Goal: Check status: Check status

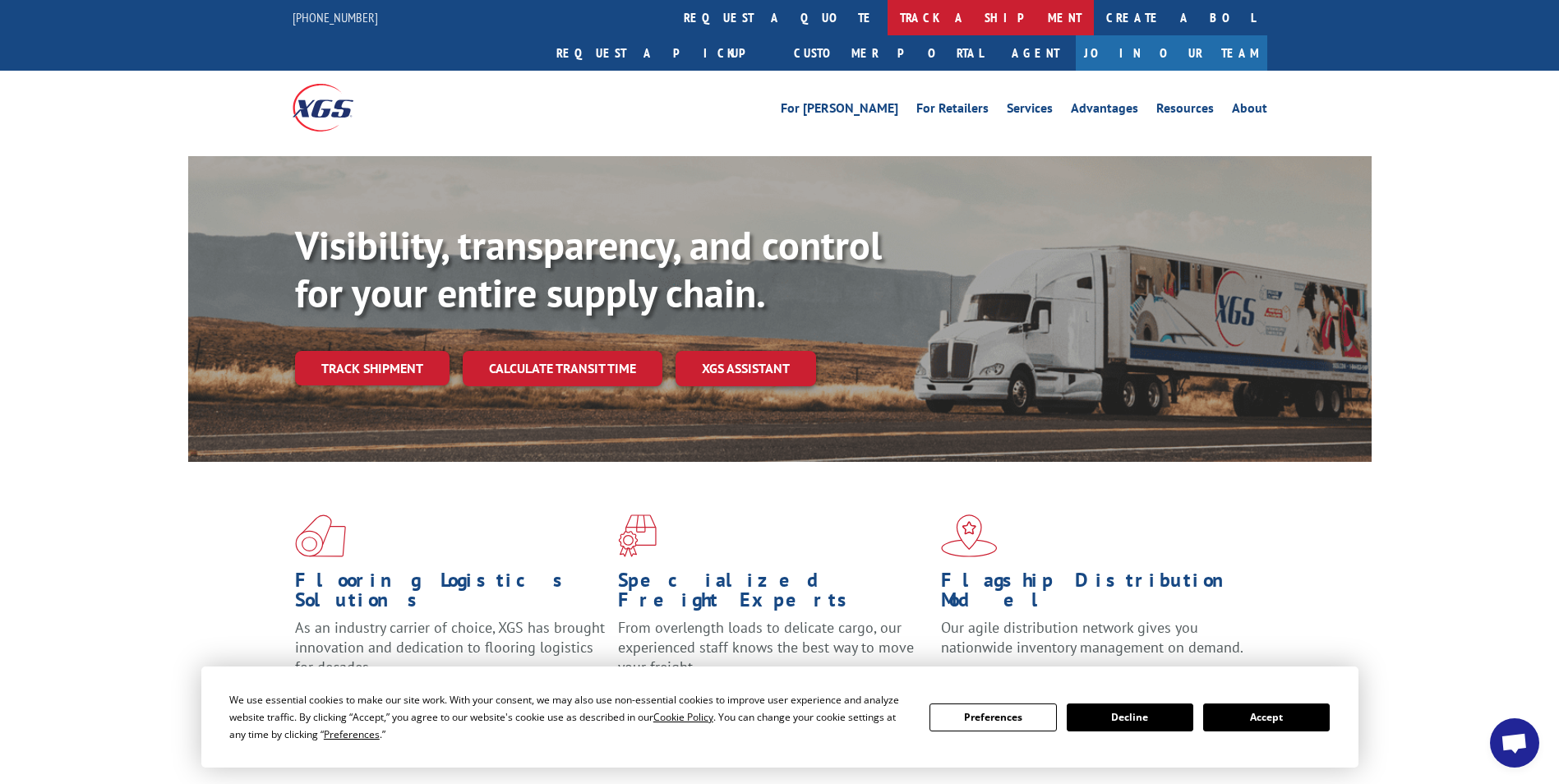
click at [888, 10] on link "track a shipment" at bounding box center [991, 17] width 206 height 35
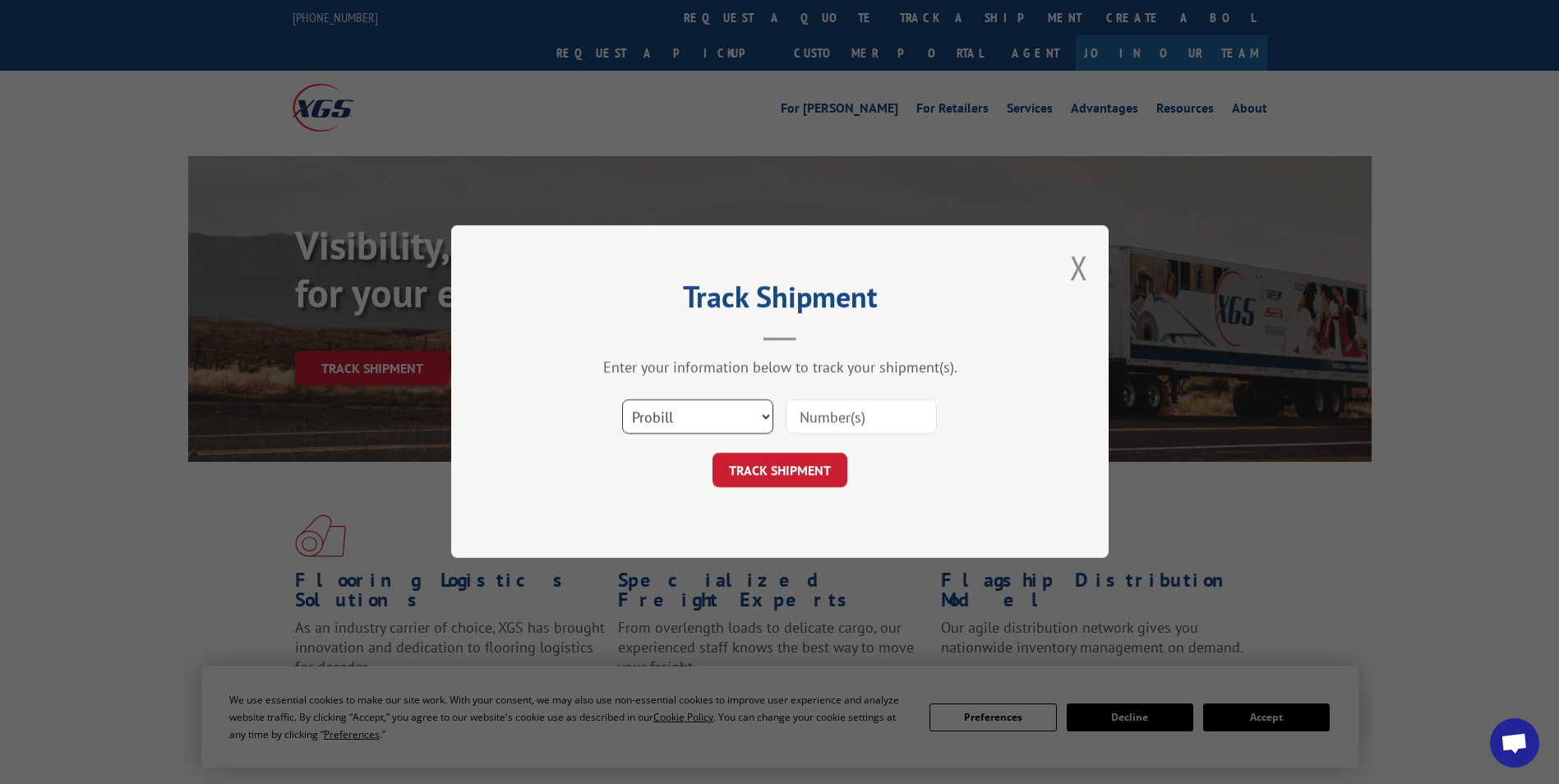
click at [675, 416] on select "Select category... Probill BOL PO" at bounding box center [698, 418] width 151 height 35
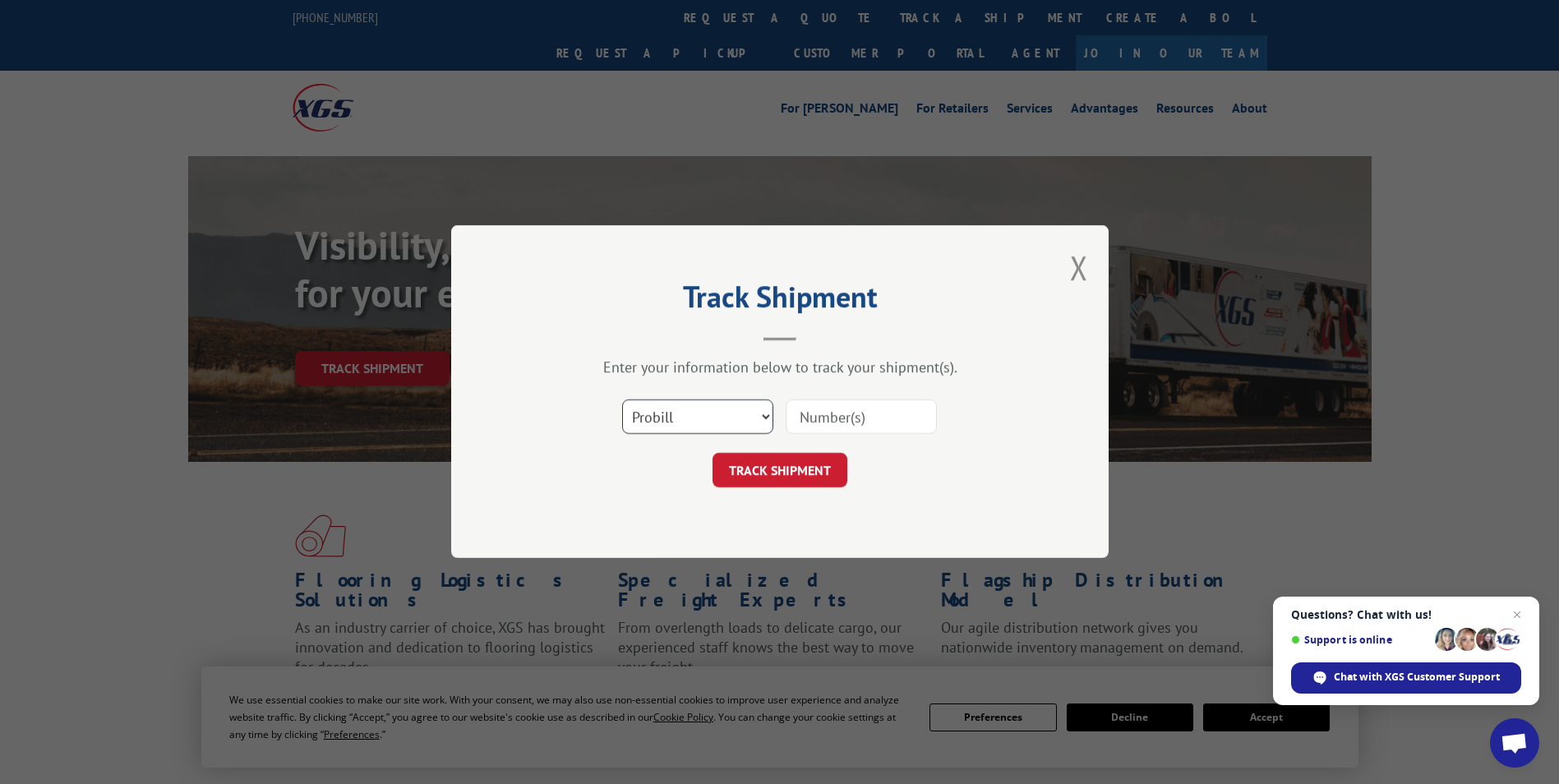
select select "bol"
click at [623, 400] on select "Select category... Probill BOL PO" at bounding box center [698, 418] width 151 height 35
drag, startPoint x: 1520, startPoint y: 615, endPoint x: 1477, endPoint y: 602, distance: 44.9
click at [1519, 615] on span "Close chat" at bounding box center [1518, 615] width 20 height 20
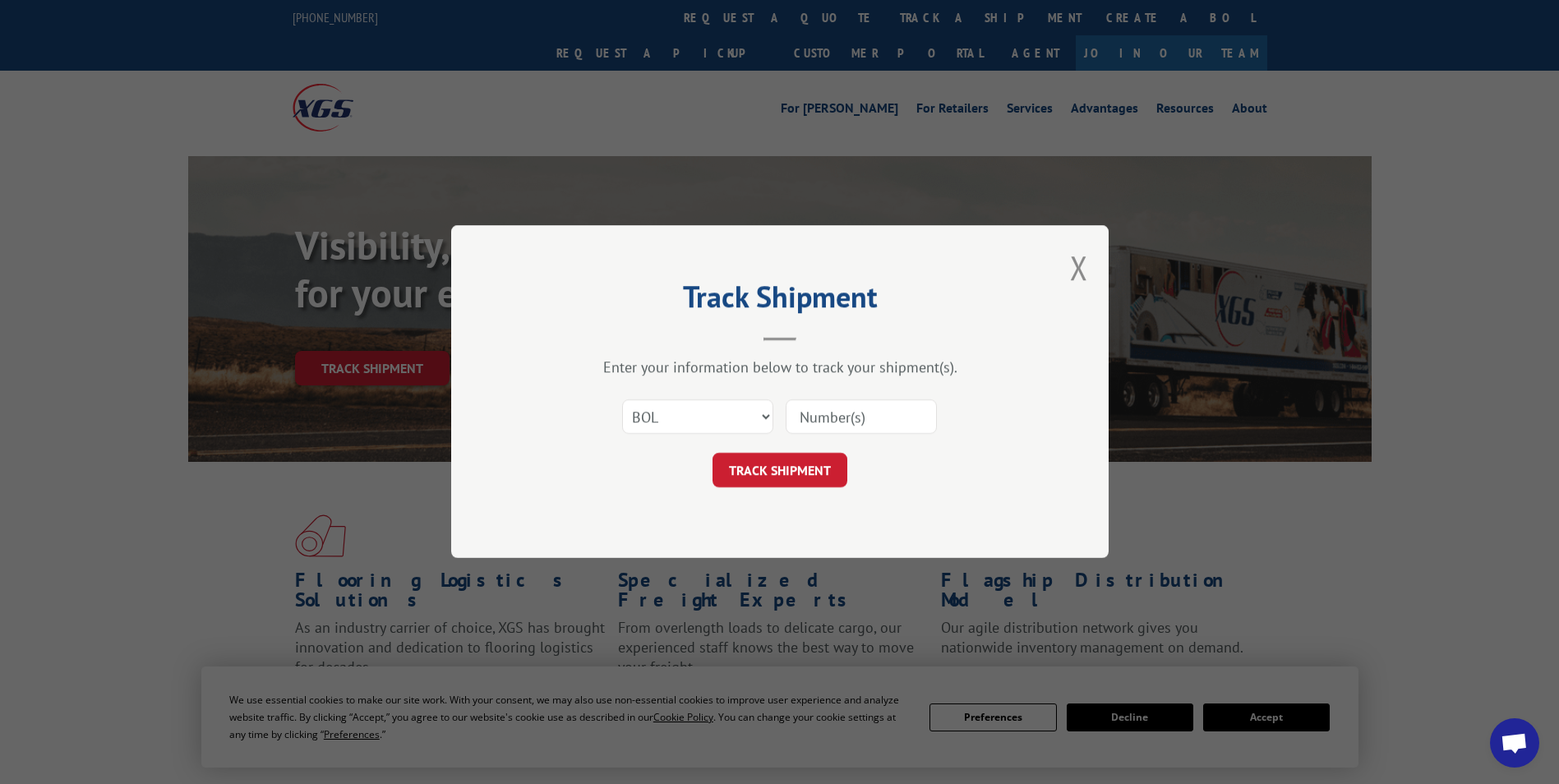
click at [822, 423] on input at bounding box center [861, 418] width 151 height 35
paste input "7042681"
type input "7042681"
click at [772, 457] on button "TRACK SHIPMENT" at bounding box center [780, 471] width 135 height 35
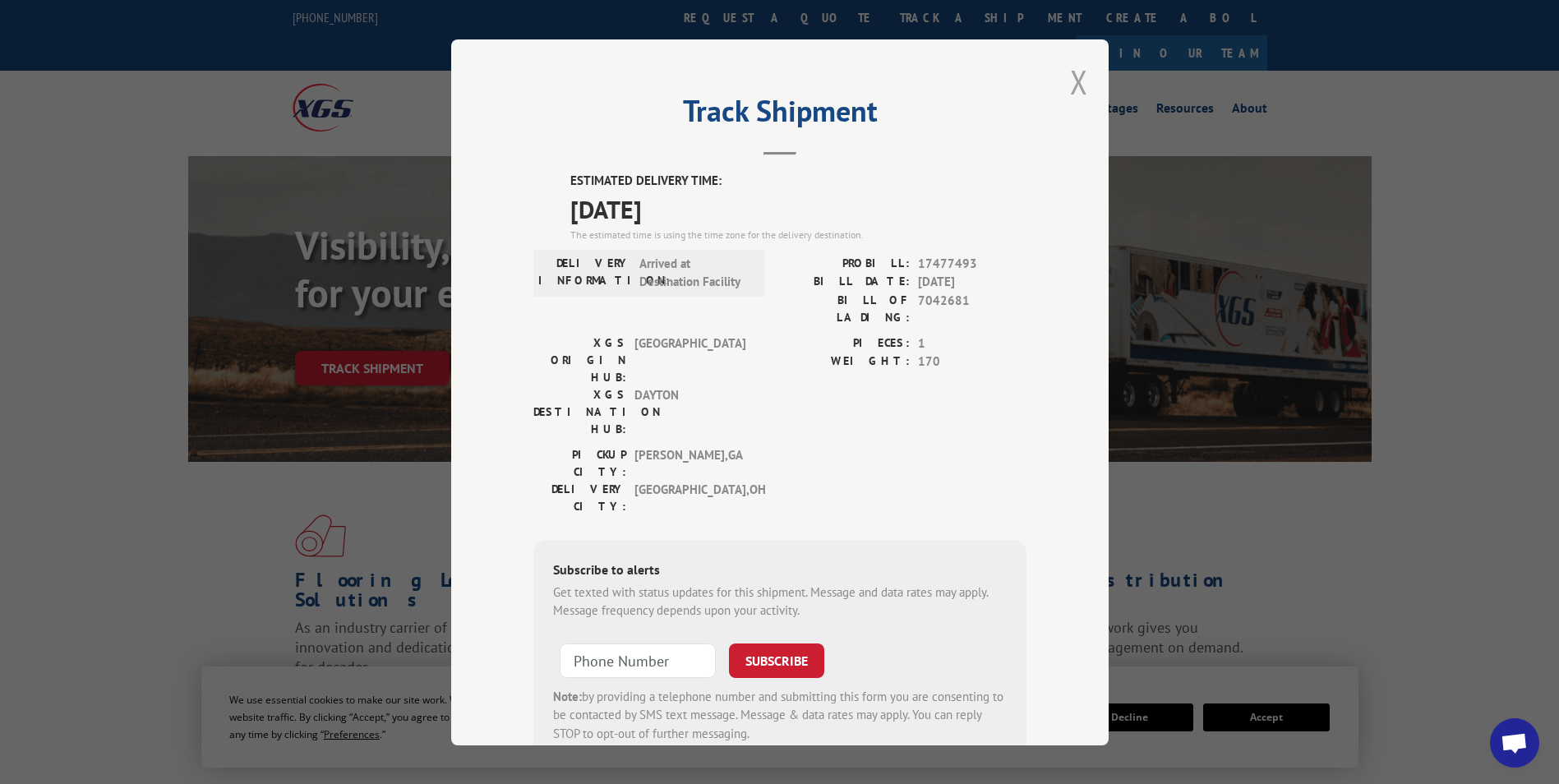
click at [1070, 80] on button "Close modal" at bounding box center [1079, 82] width 18 height 44
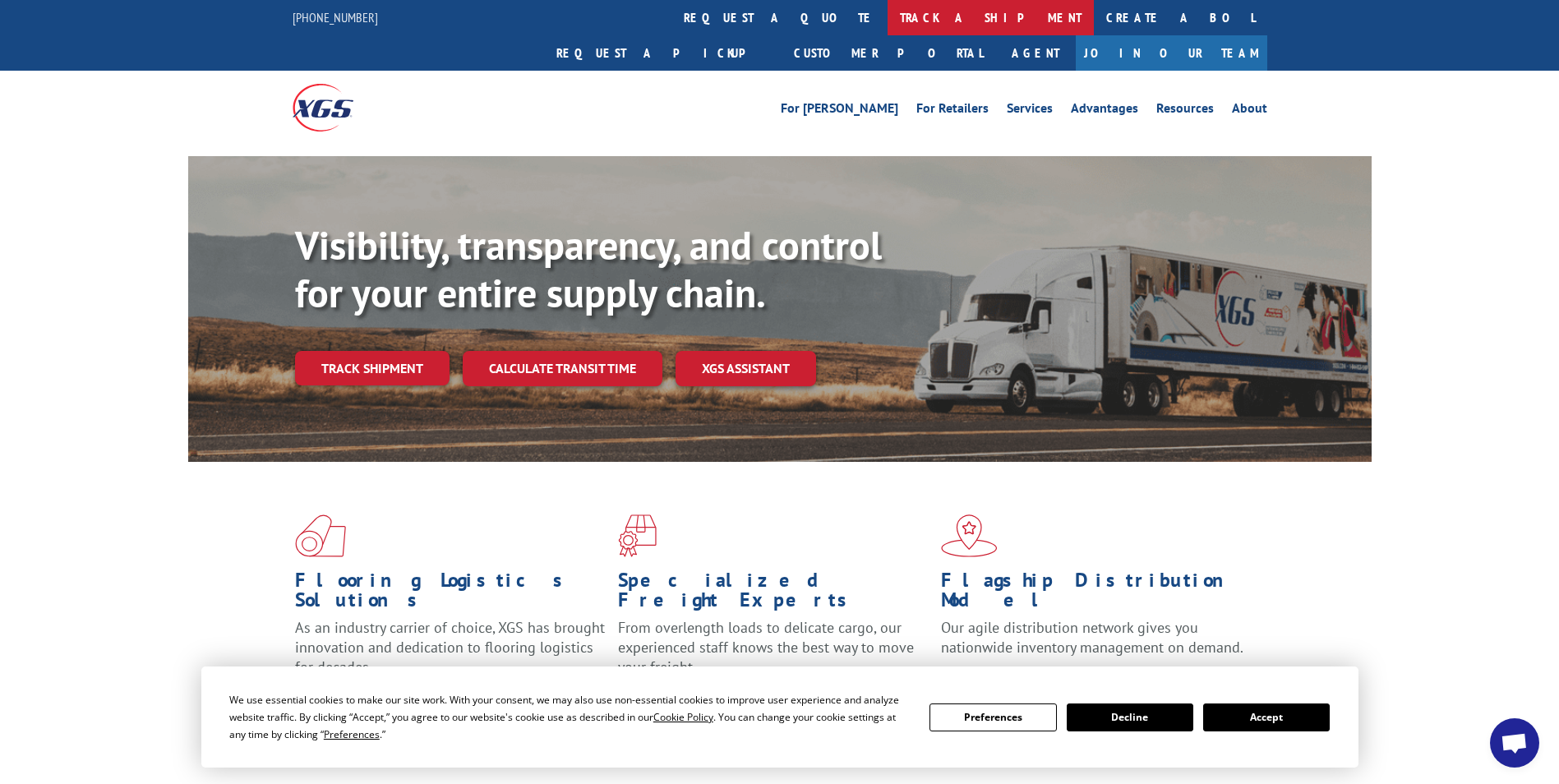
click at [888, 14] on link "track a shipment" at bounding box center [991, 17] width 206 height 35
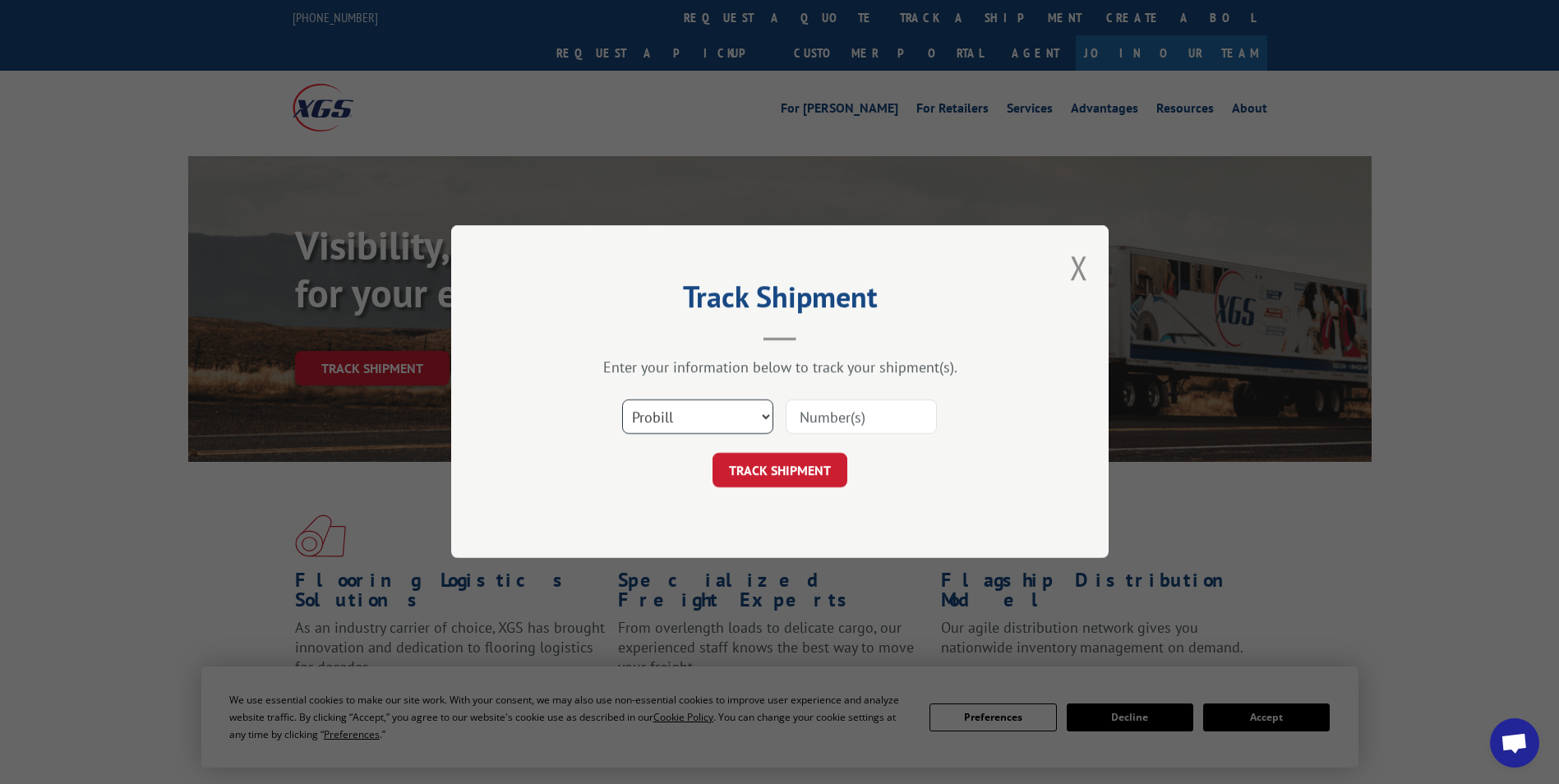
click at [694, 415] on select "Select category... Probill BOL PO" at bounding box center [698, 418] width 151 height 35
select select "bol"
click at [623, 400] on select "Select category... Probill BOL PO" at bounding box center [698, 418] width 151 height 35
click at [816, 415] on input at bounding box center [861, 418] width 151 height 35
paste input "7048145"
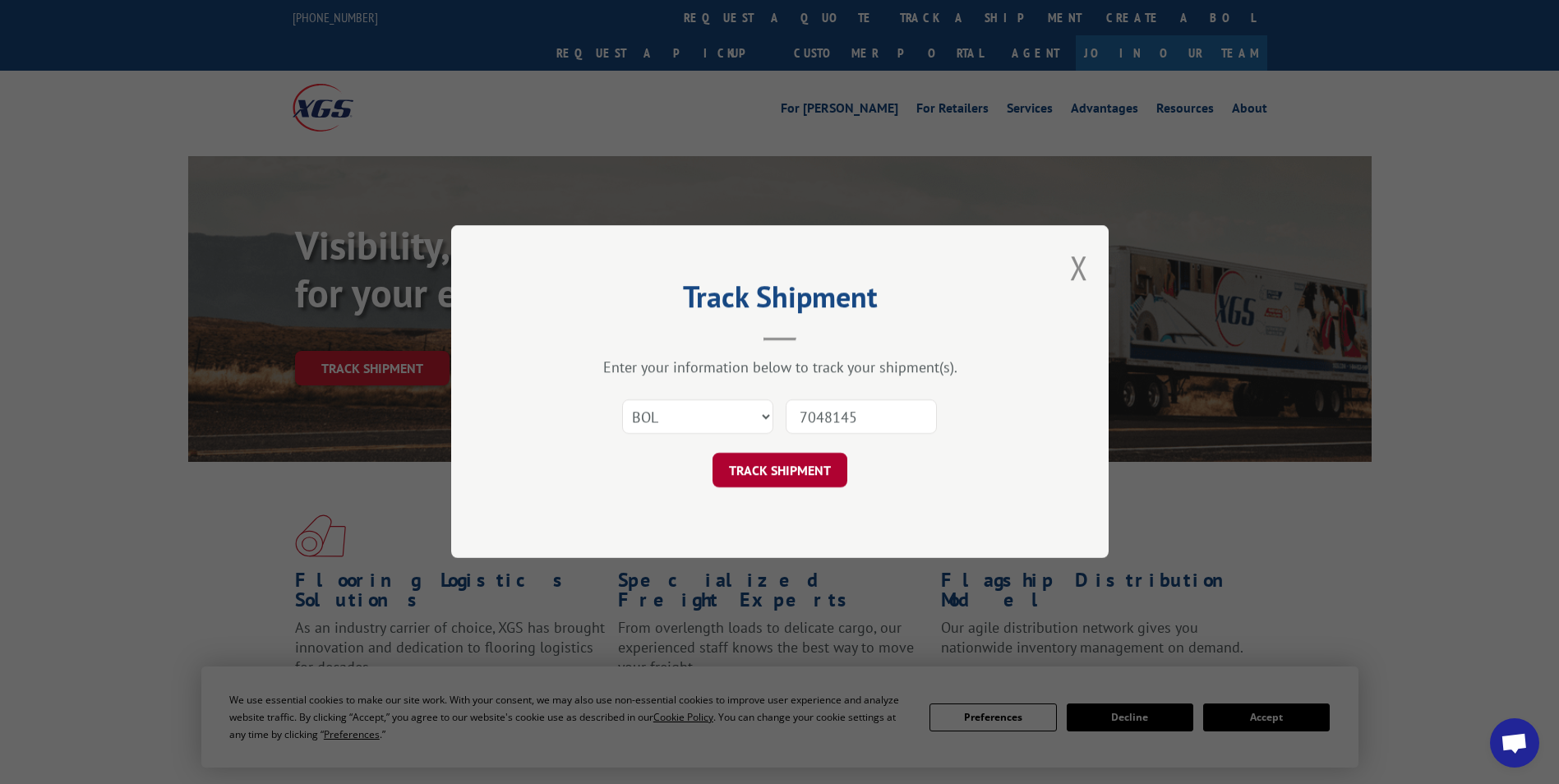
type input "7048145"
click at [751, 468] on button "TRACK SHIPMENT" at bounding box center [780, 471] width 135 height 35
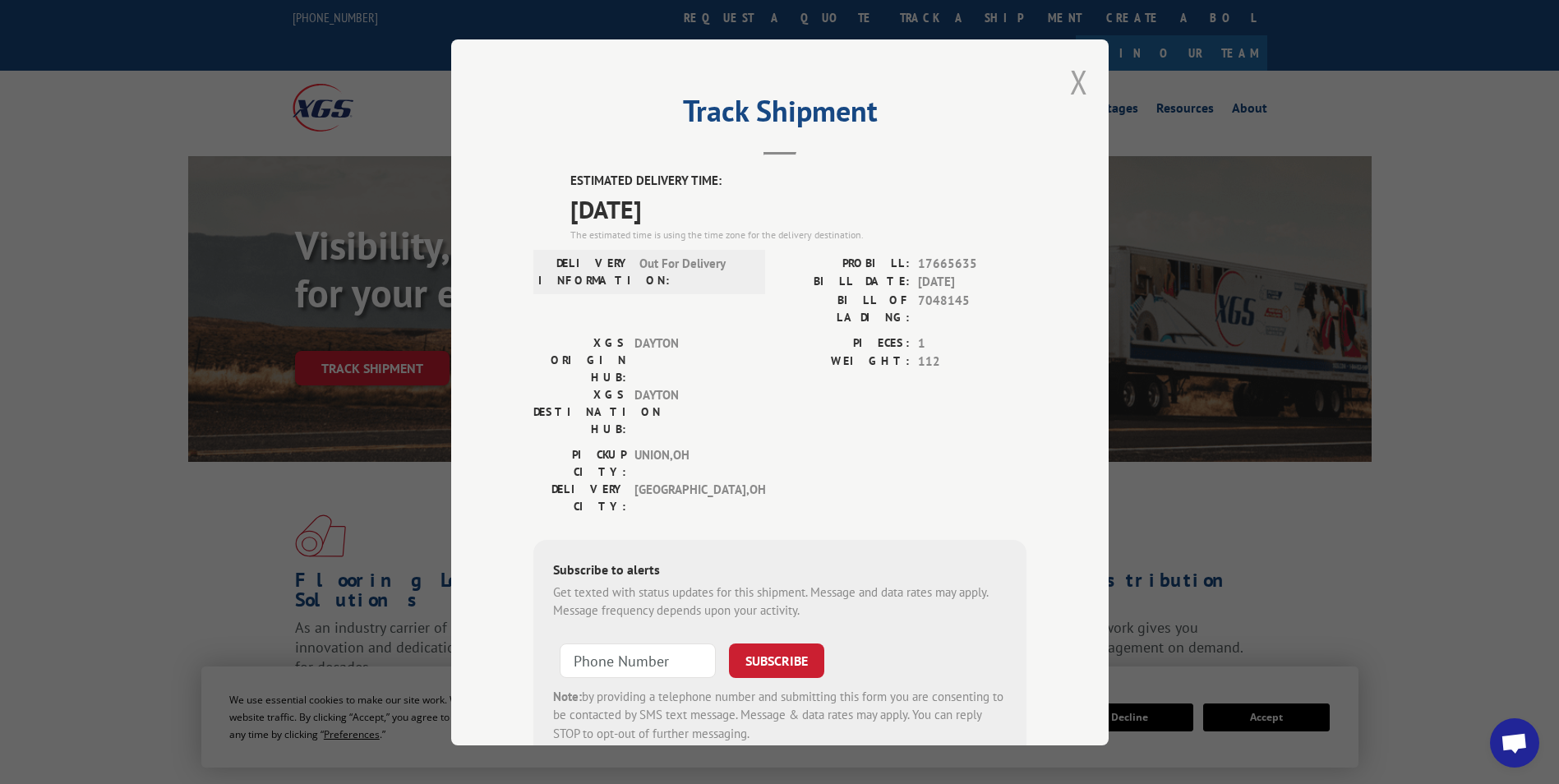
click at [1078, 78] on button "Close modal" at bounding box center [1079, 82] width 18 height 44
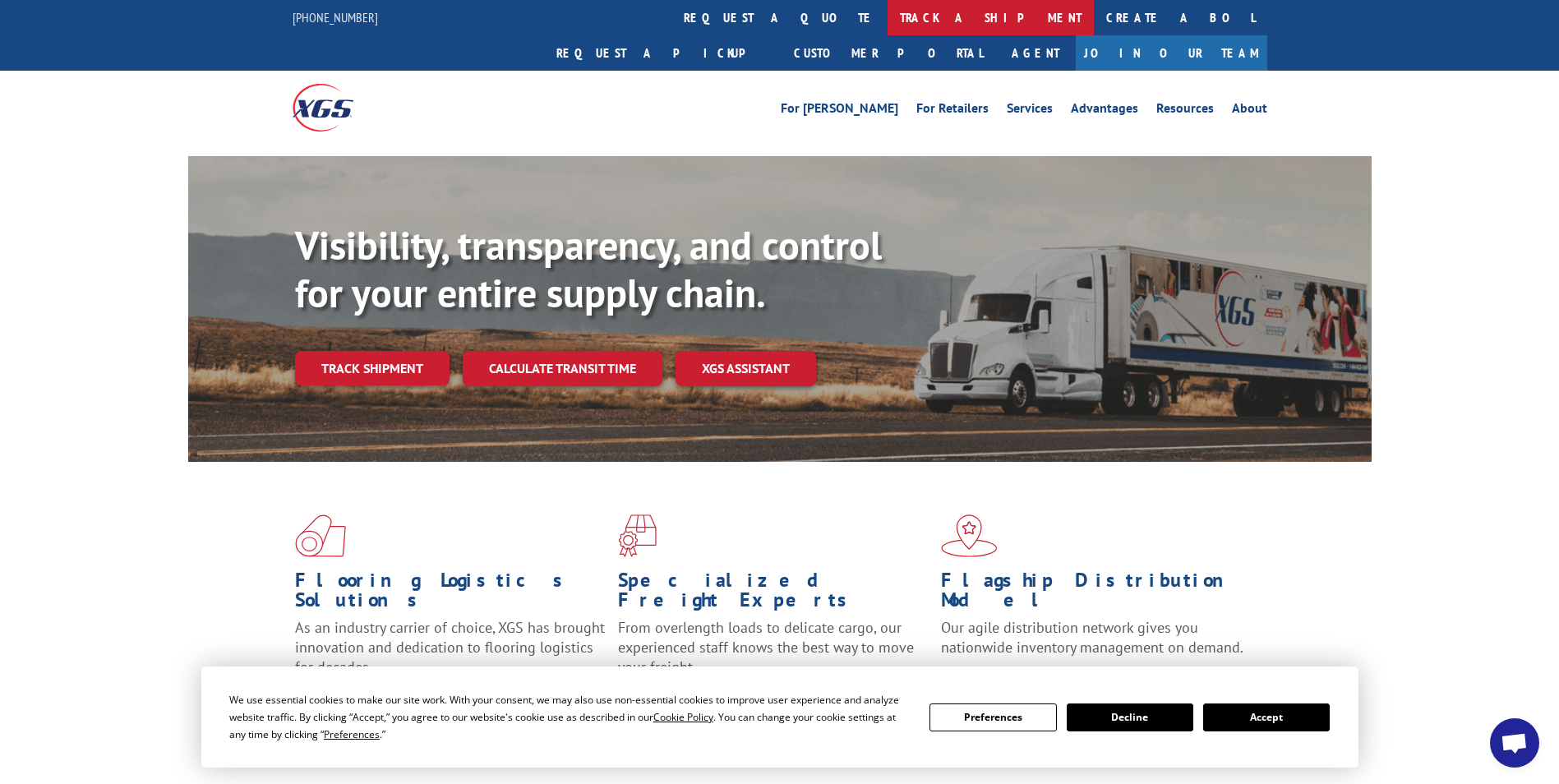
click at [888, 17] on link "track a shipment" at bounding box center [991, 17] width 206 height 35
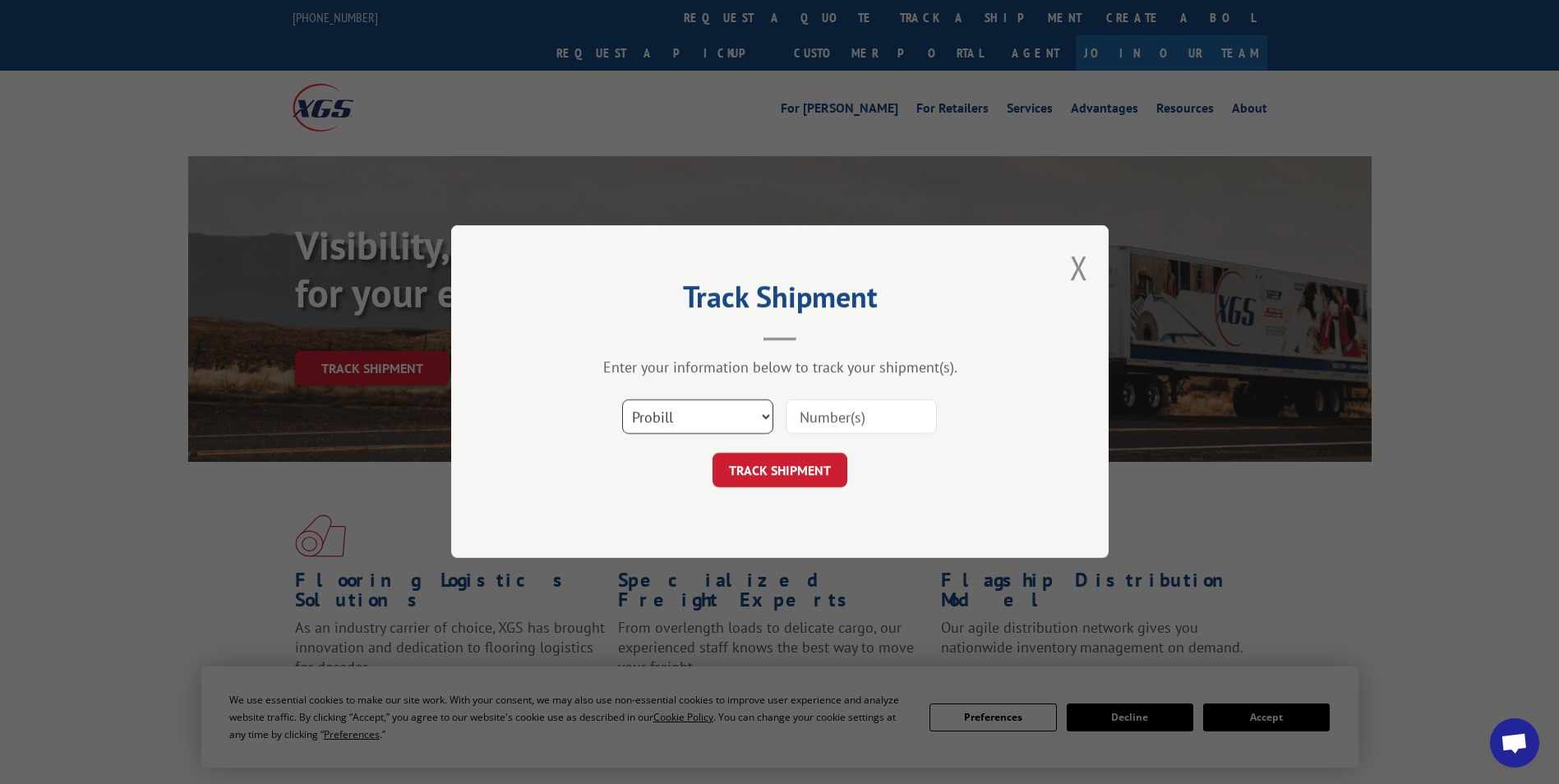
click at [687, 406] on select "Select category... Probill BOL PO" at bounding box center [698, 418] width 151 height 35
select select "bol"
click at [623, 400] on select "Select category... Probill BOL PO" at bounding box center [698, 418] width 151 height 35
click at [829, 411] on input at bounding box center [861, 418] width 151 height 35
paste input "7041829"
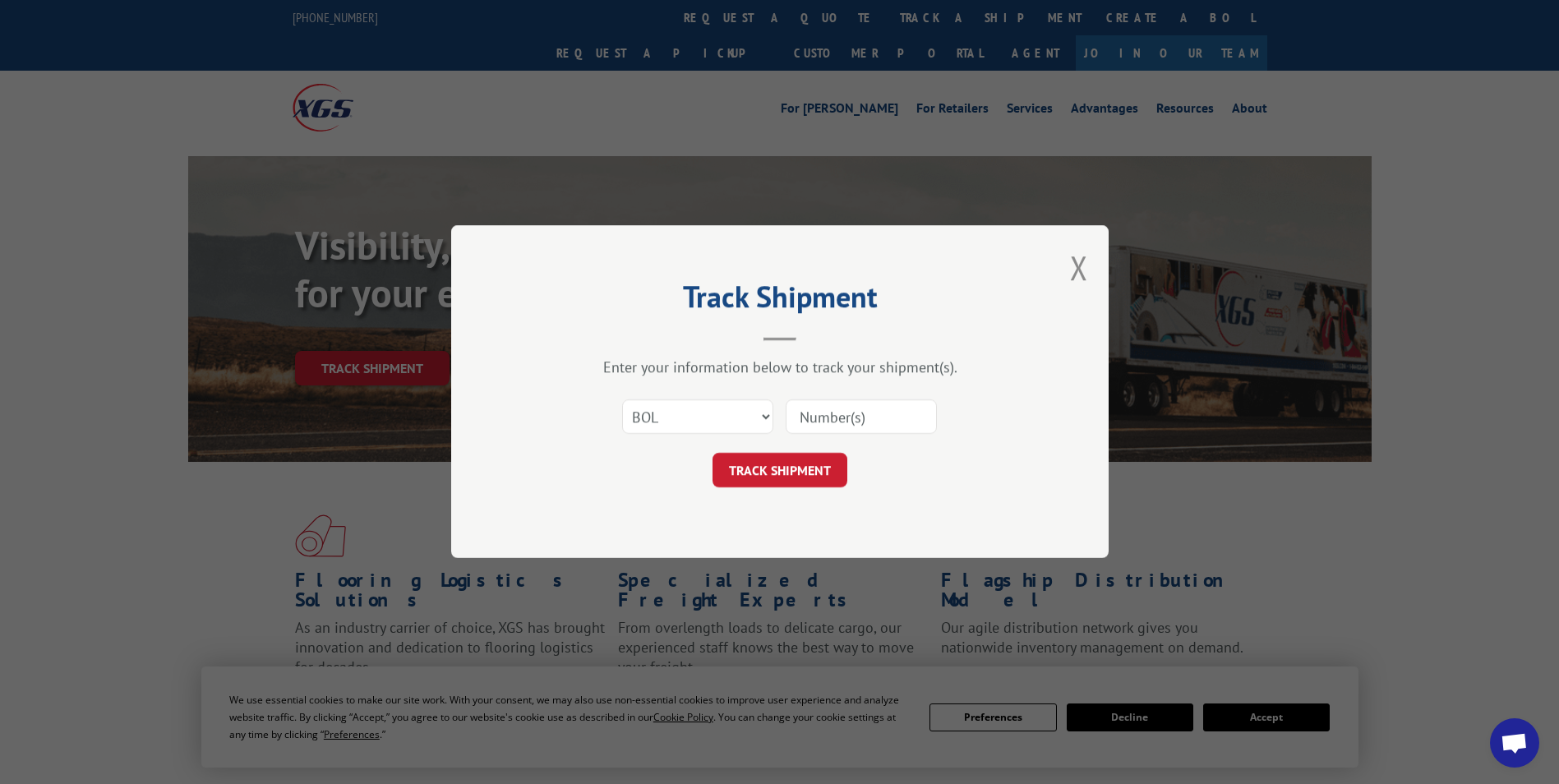
type input "7041829"
click button "TRACK SHIPMENT" at bounding box center [780, 471] width 135 height 35
